Goal: Use online tool/utility: Utilize a website feature to perform a specific function

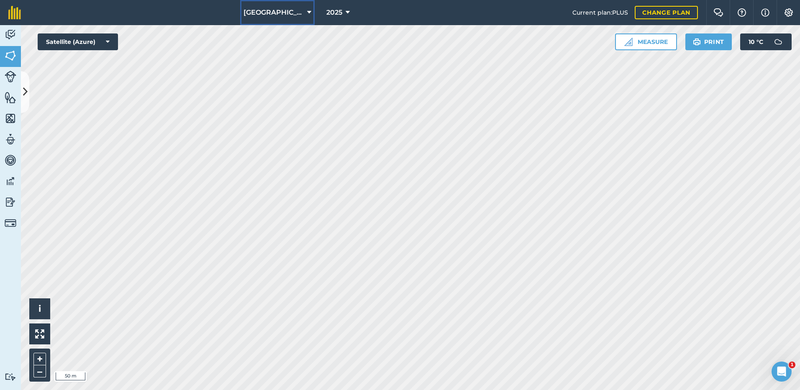
click at [307, 14] on icon at bounding box center [309, 13] width 4 height 10
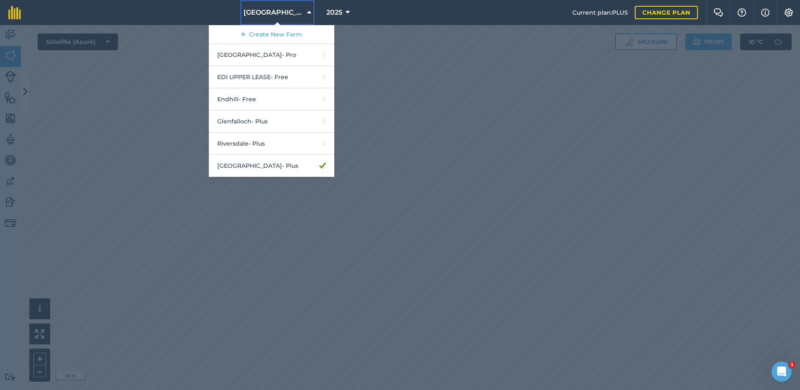
click at [307, 12] on icon at bounding box center [309, 13] width 4 height 10
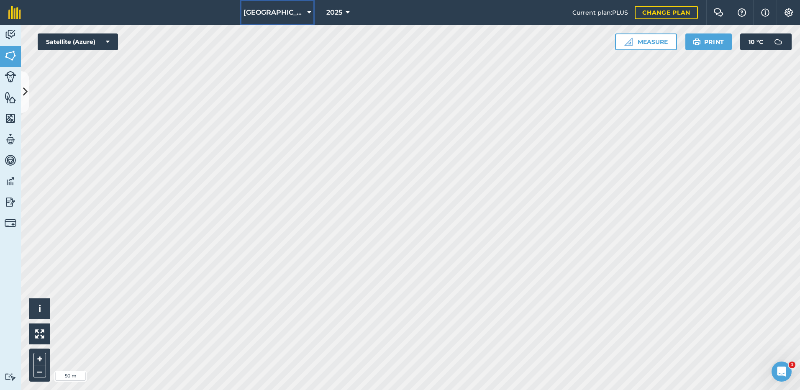
click at [307, 10] on icon at bounding box center [309, 13] width 4 height 10
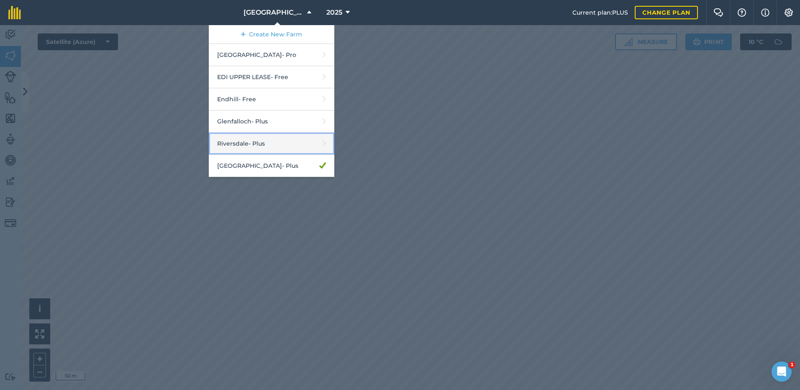
click at [234, 142] on link "Riversdale - Plus" at bounding box center [272, 144] width 126 height 22
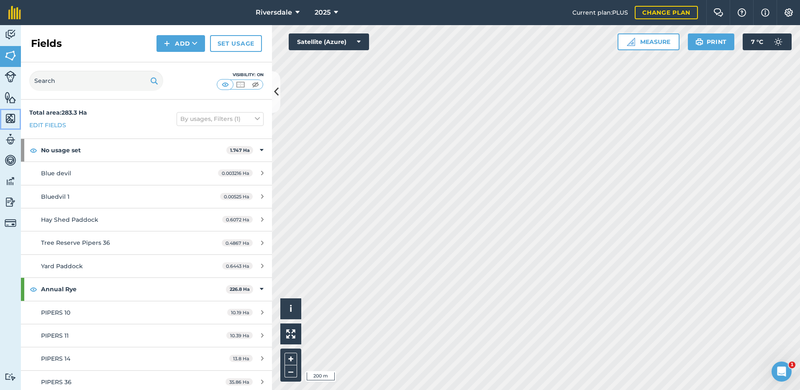
click at [10, 116] on img at bounding box center [11, 118] width 12 height 13
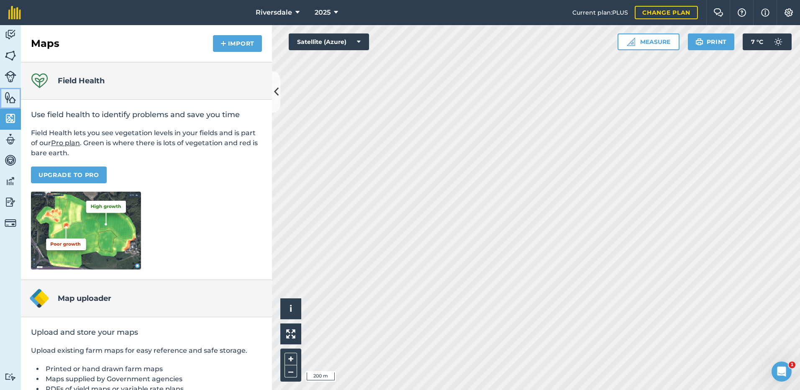
click at [8, 99] on img at bounding box center [11, 97] width 12 height 13
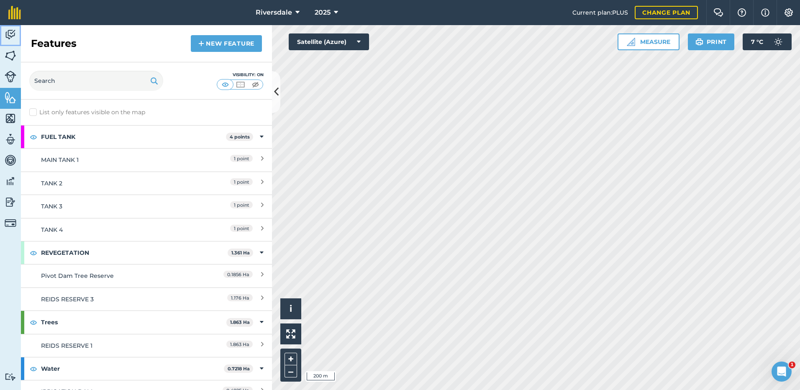
click at [8, 35] on img at bounding box center [11, 34] width 12 height 13
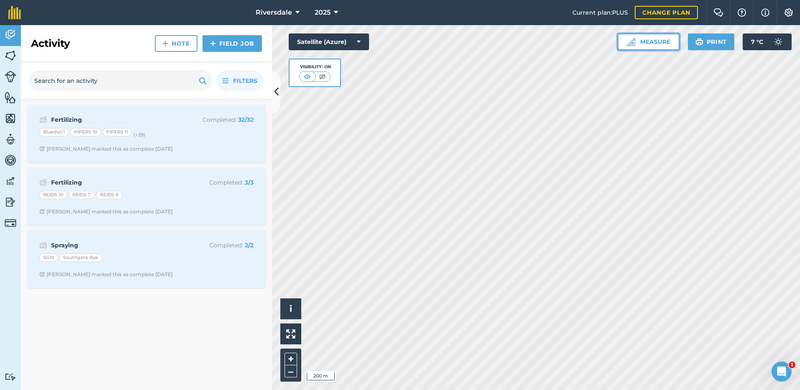
click at [657, 43] on button "Measure" at bounding box center [649, 41] width 62 height 17
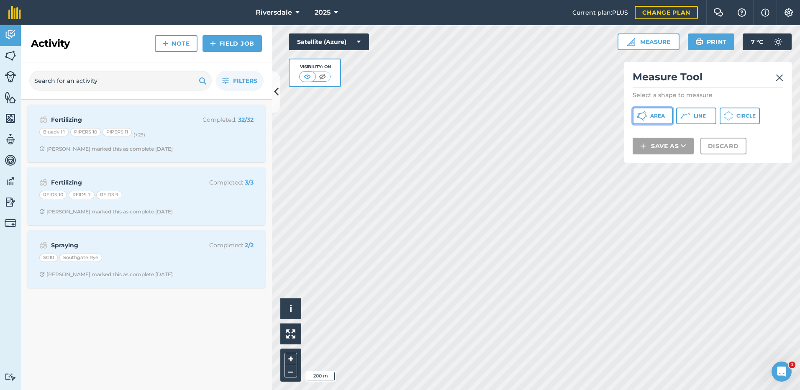
click at [649, 114] on button "Area" at bounding box center [653, 116] width 40 height 17
click at [313, 51] on div "Satellite (Azure) Visibility: On" at bounding box center [329, 60] width 80 height 54
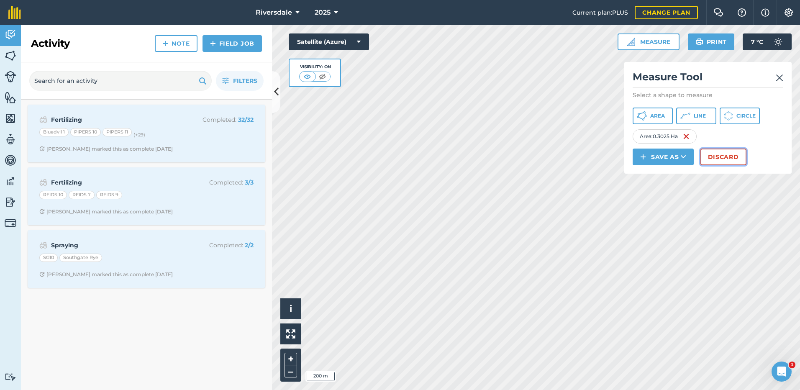
click at [728, 157] on button "Discard" at bounding box center [723, 157] width 46 height 17
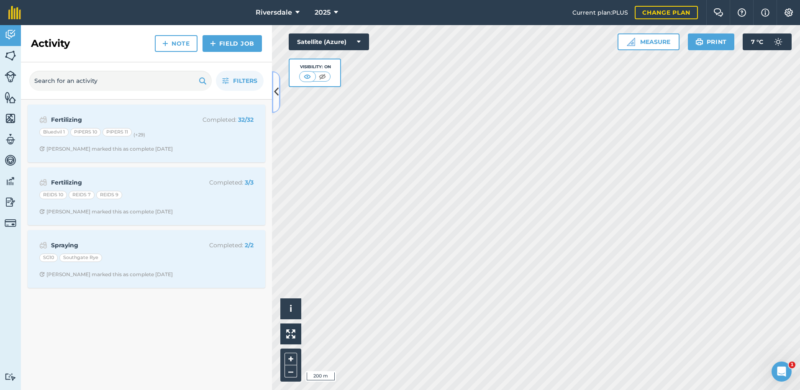
click at [277, 92] on icon at bounding box center [276, 92] width 5 height 15
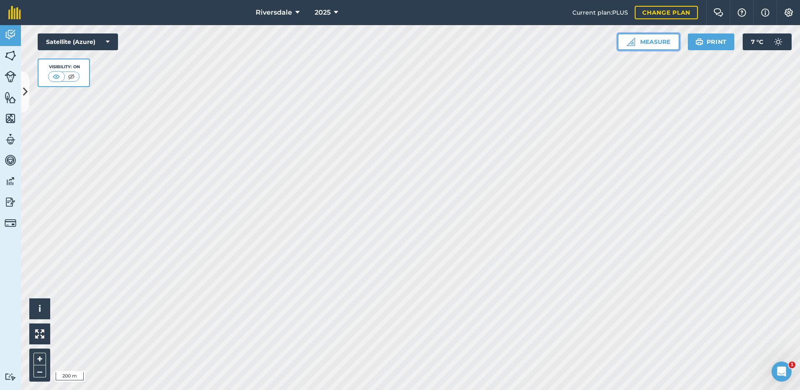
click at [661, 44] on button "Measure" at bounding box center [649, 41] width 62 height 17
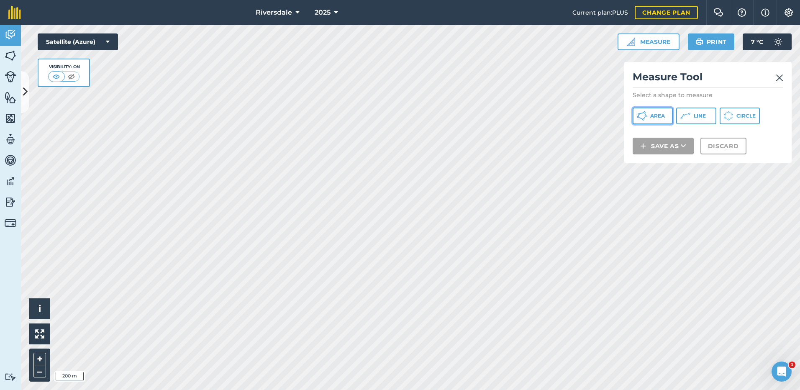
click at [660, 114] on span "Area" at bounding box center [657, 116] width 15 height 7
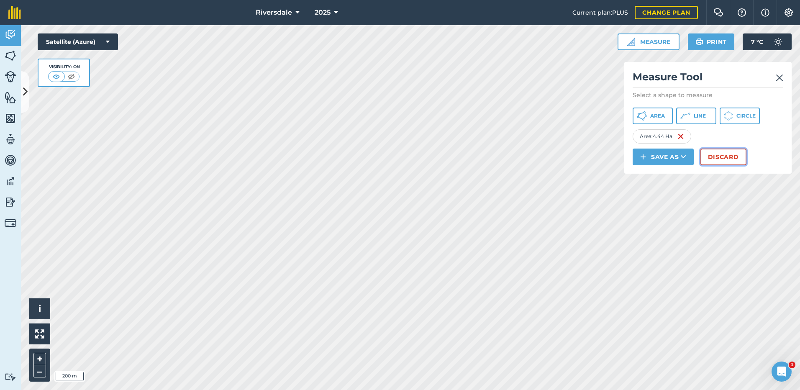
click at [732, 155] on button "Discard" at bounding box center [723, 157] width 46 height 17
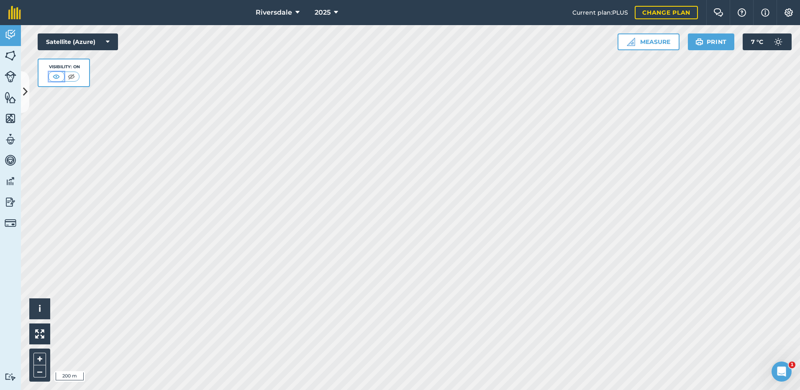
click at [56, 78] on img at bounding box center [56, 76] width 10 height 8
click at [57, 76] on img at bounding box center [56, 76] width 10 height 8
click at [72, 76] on img at bounding box center [71, 76] width 10 height 8
click at [56, 76] on img at bounding box center [56, 76] width 10 height 8
click at [72, 77] on img at bounding box center [71, 76] width 10 height 8
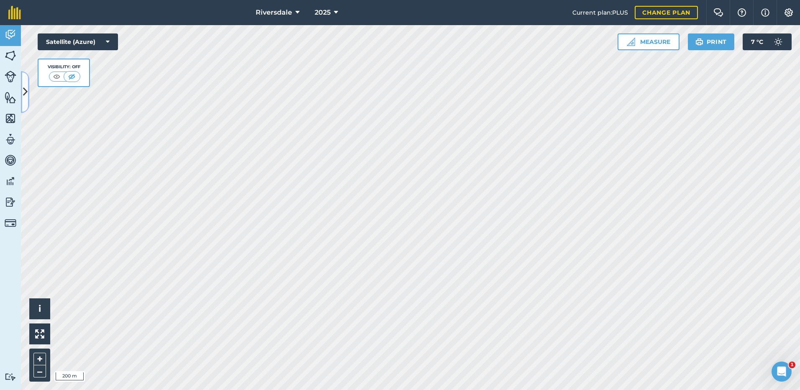
click at [24, 91] on icon at bounding box center [25, 92] width 5 height 15
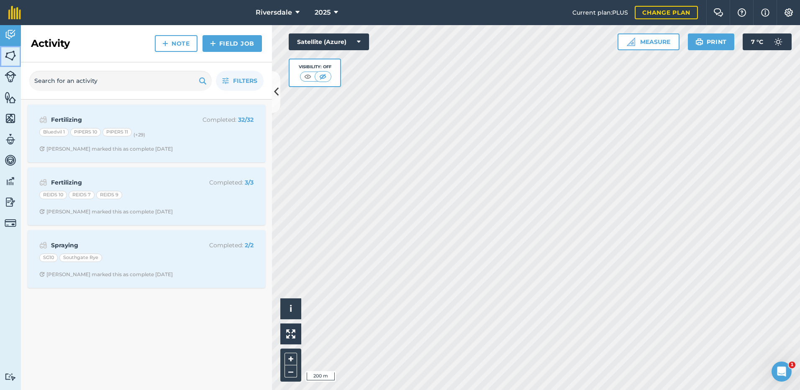
click at [12, 54] on img at bounding box center [11, 55] width 12 height 13
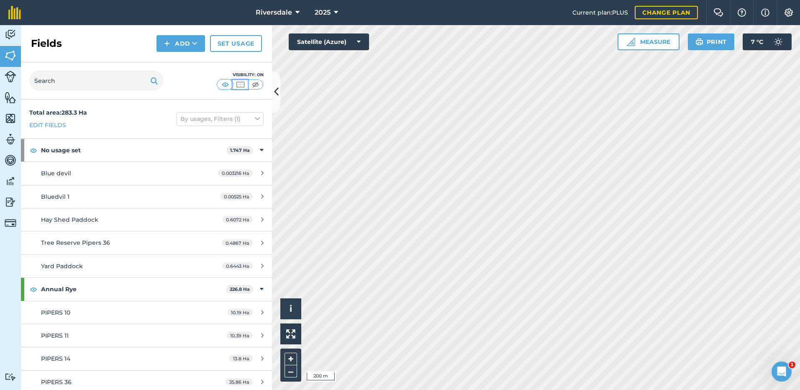
click at [241, 85] on img at bounding box center [240, 84] width 10 height 8
click at [254, 85] on img at bounding box center [255, 84] width 10 height 8
click at [11, 74] on img at bounding box center [11, 77] width 12 height 12
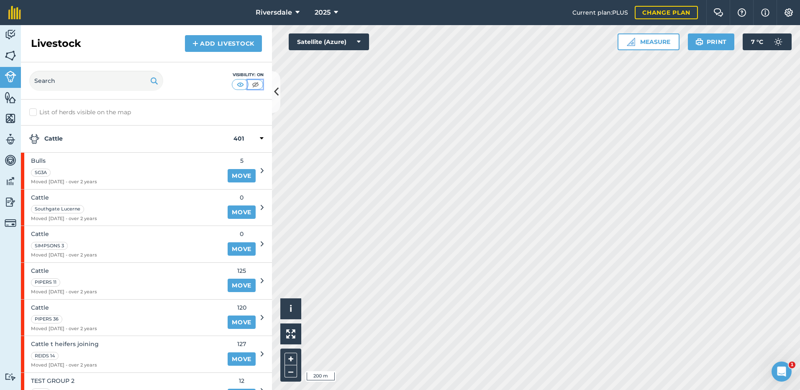
click at [255, 85] on img at bounding box center [255, 84] width 10 height 8
click at [9, 52] on img at bounding box center [11, 55] width 12 height 13
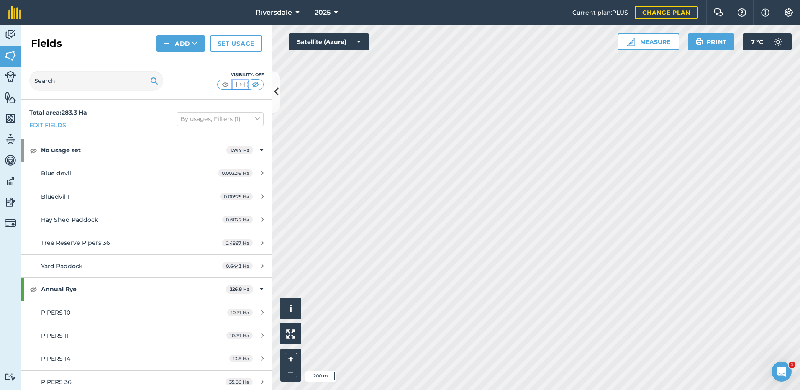
click at [239, 83] on img at bounding box center [240, 84] width 10 height 8
click at [226, 84] on img at bounding box center [225, 84] width 10 height 8
click at [277, 93] on icon at bounding box center [276, 92] width 5 height 15
